Goal: Task Accomplishment & Management: Use online tool/utility

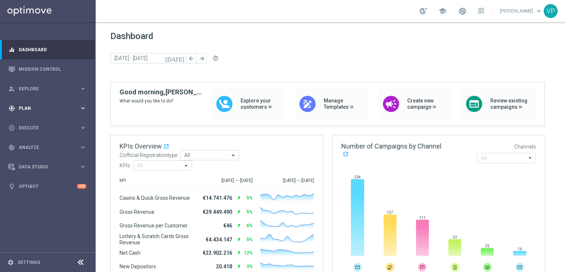
click at [69, 108] on span "Plan" at bounding box center [49, 108] width 61 height 4
click at [29, 146] on span "Templates" at bounding box center [46, 145] width 53 height 4
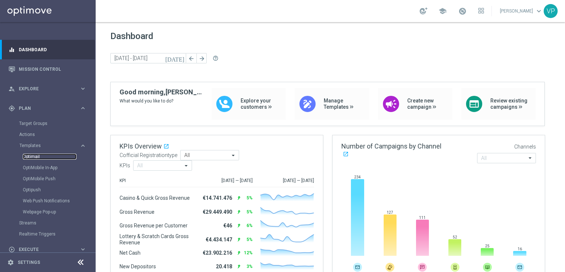
click at [32, 155] on link "Optimail" at bounding box center [50, 156] width 54 height 6
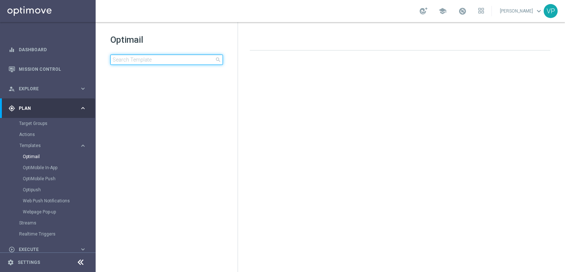
click at [178, 58] on input at bounding box center [166, 59] width 113 height 10
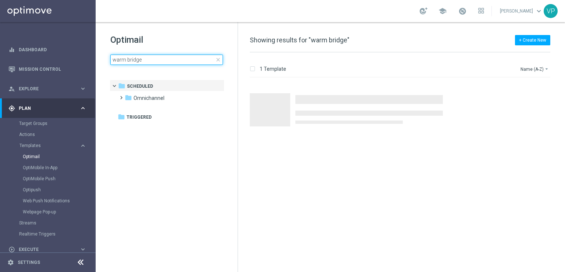
type input "warm bridge"
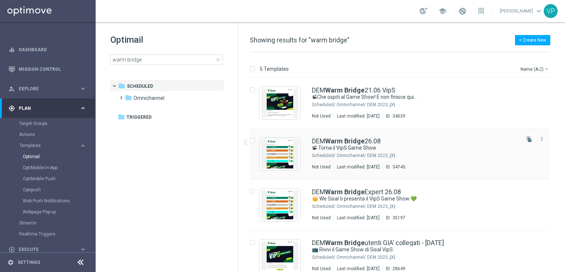
click at [463, 156] on div "Omnichannel/ DEM 2023_{X}" at bounding box center [428, 155] width 182 height 6
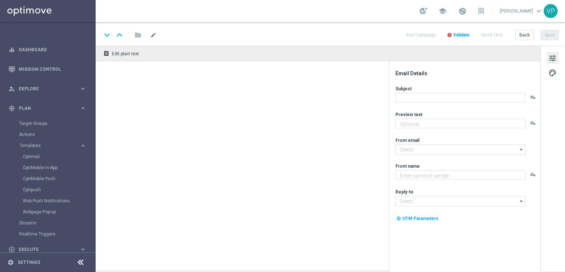
type textarea "We Sisal ti premia con l’intrattenimento da VipS"
type input "[EMAIL_ADDRESS][DOMAIN_NAME]"
type textarea "Sisal"
type input "[EMAIL_ADDRESS][DOMAIN_NAME]"
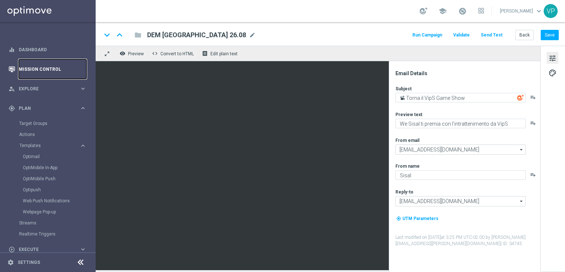
click at [46, 64] on link "Mission Control" at bounding box center [53, 69] width 68 height 20
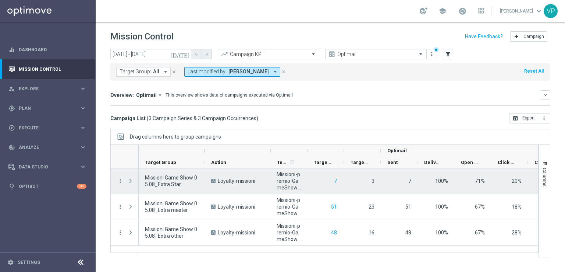
click at [130, 180] on span "Press SPACE to select this row." at bounding box center [130, 181] width 7 height 6
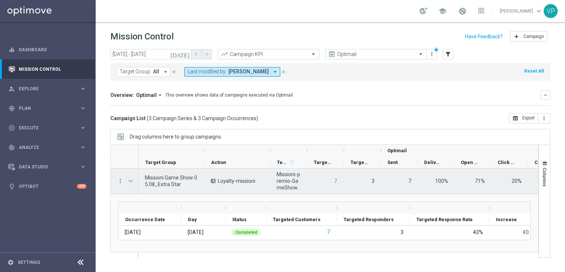
click at [131, 179] on span "Press SPACE to select this row." at bounding box center [130, 181] width 7 height 6
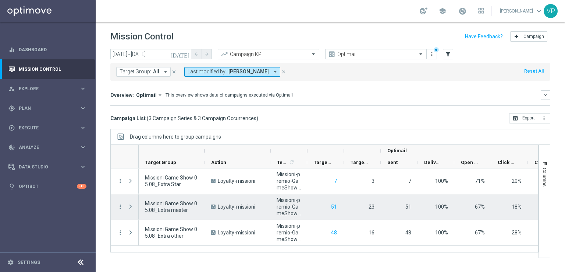
click at [131, 208] on span "Press SPACE to select this row." at bounding box center [130, 206] width 7 height 6
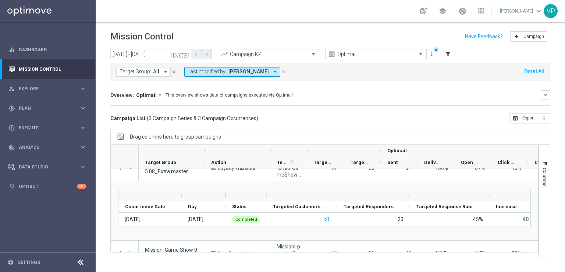
scroll to position [53, 0]
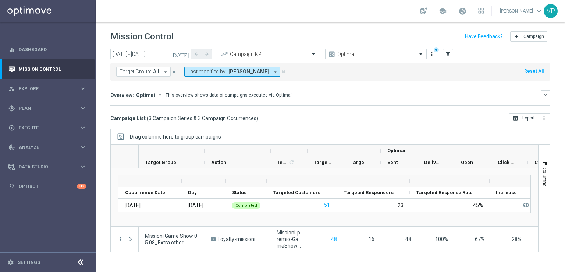
click at [565, 127] on div "[DATE] [DATE] - [DATE] arrow_back arrow_forward Campaign KPI trending_up Optima…" at bounding box center [331, 157] width 470 height 216
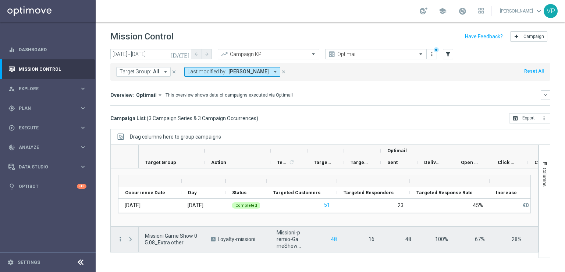
click at [130, 237] on span "Press SPACE to select this row." at bounding box center [130, 239] width 7 height 6
click at [131, 236] on span "Press SPACE to select this row." at bounding box center [130, 239] width 7 height 6
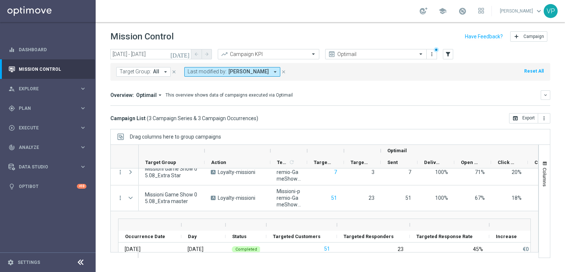
scroll to position [0, 0]
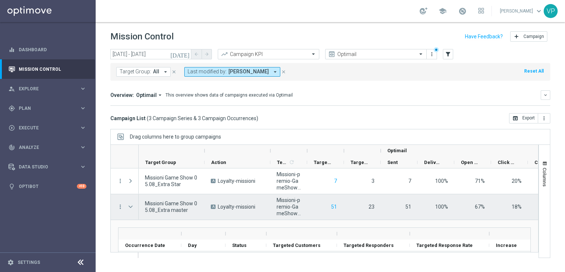
click at [128, 204] on span "Press SPACE to select this row." at bounding box center [130, 206] width 7 height 6
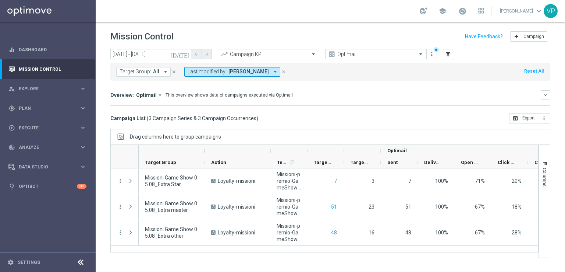
drag, startPoint x: 539, startPoint y: 183, endPoint x: 546, endPoint y: 225, distance: 42.6
click at [546, 225] on div "Columns Set-up" at bounding box center [545, 200] width 12 height 113
click at [108, 26] on header "Mission Control add Campaign" at bounding box center [331, 35] width 470 height 27
click at [186, 57] on button "[DATE]" at bounding box center [180, 54] width 22 height 11
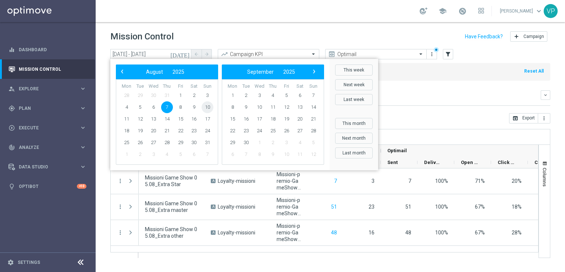
click at [206, 108] on span "10" at bounding box center [208, 107] width 12 height 12
click at [207, 108] on span "10" at bounding box center [208, 107] width 12 height 12
type input "[DATE] - [DATE]"
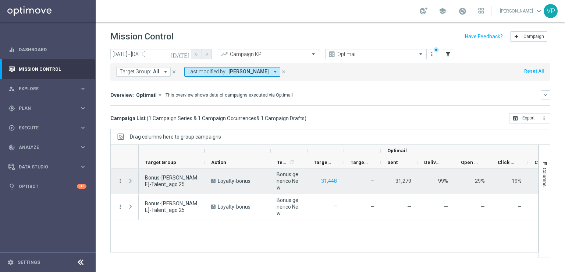
click at [128, 180] on span "Press SPACE to select this row." at bounding box center [130, 181] width 7 height 6
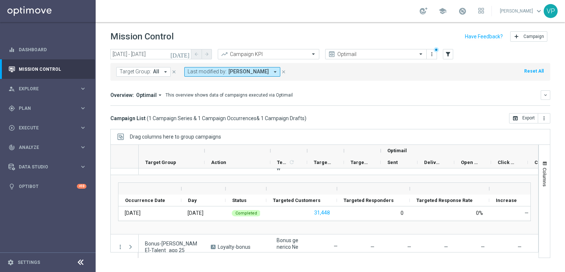
scroll to position [26, 0]
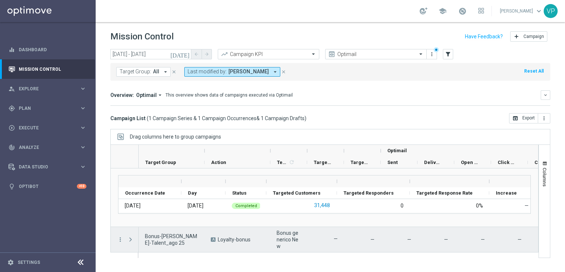
click at [132, 237] on span "Press SPACE to select this row." at bounding box center [130, 239] width 7 height 6
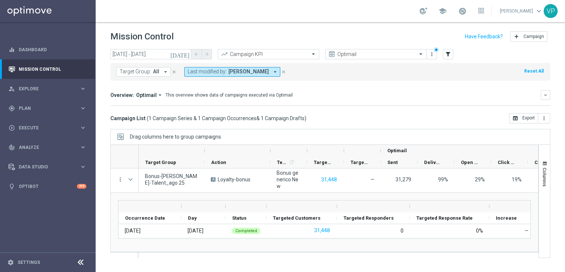
scroll to position [0, 0]
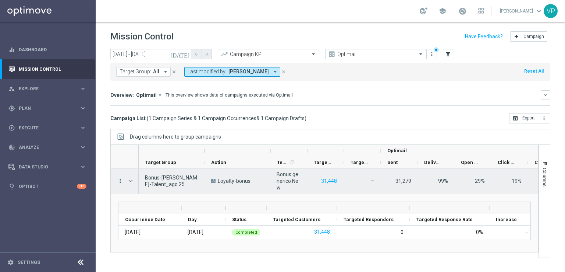
click at [120, 178] on icon "more_vert" at bounding box center [120, 180] width 7 height 7
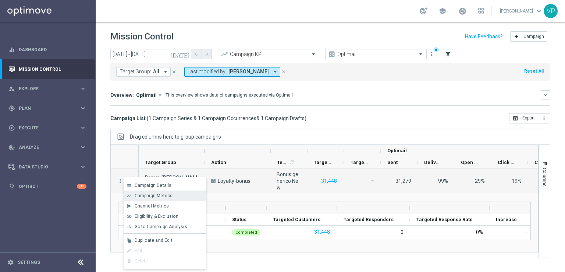
click at [151, 195] on span "Campaign Metrics" at bounding box center [154, 195] width 38 height 5
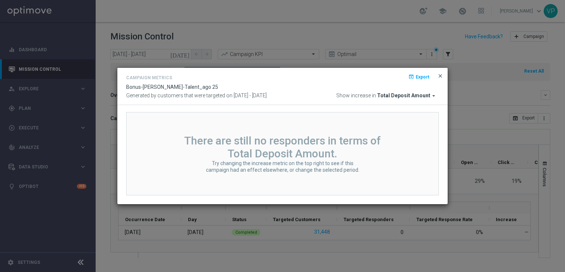
click at [442, 74] on span "close" at bounding box center [441, 76] width 6 height 6
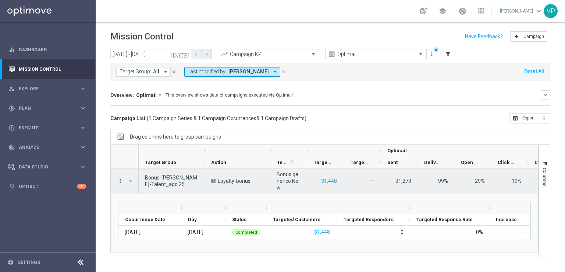
click at [118, 178] on icon "more_vert" at bounding box center [120, 180] width 7 height 7
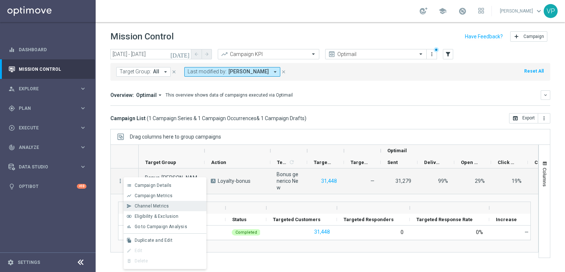
click at [145, 204] on span "Channel Metrics" at bounding box center [152, 205] width 35 height 5
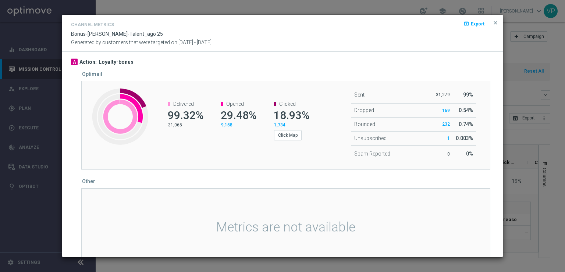
click at [405, 192] on div "Metrics are not available" at bounding box center [285, 228] width 409 height 81
click at [494, 21] on span "close" at bounding box center [496, 23] width 6 height 6
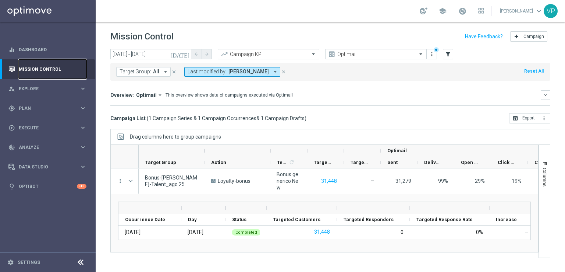
click at [56, 70] on link "Mission Control" at bounding box center [53, 69] width 68 height 20
click at [35, 106] on span "Plan" at bounding box center [49, 108] width 61 height 4
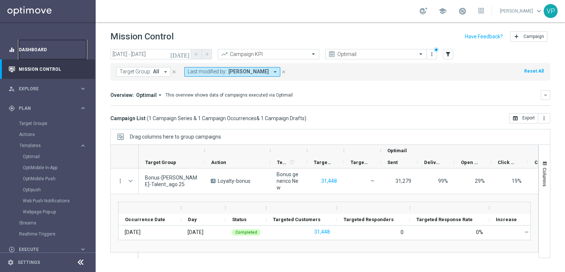
click at [31, 48] on link "Dashboard" at bounding box center [53, 50] width 68 height 20
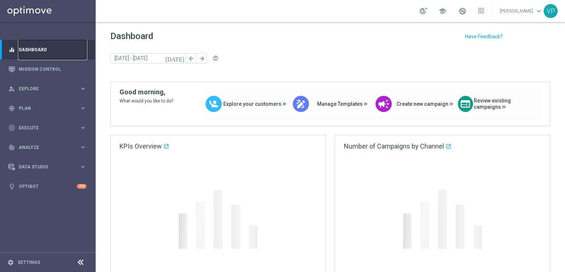
click at [31, 48] on link "Dashboard" at bounding box center [53, 50] width 68 height 20
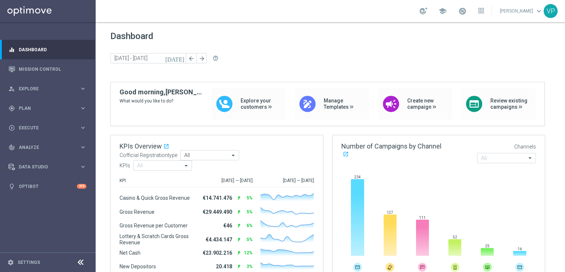
click at [59, 220] on sidenavbar "equalizer Dashboard Mission Control" at bounding box center [48, 136] width 96 height 272
